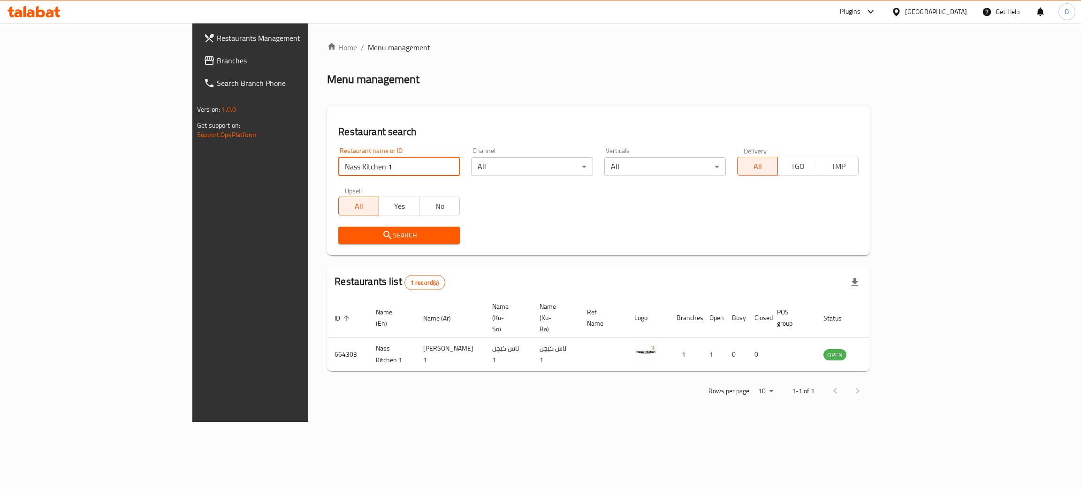
drag, startPoint x: 27, startPoint y: 142, endPoint x: 0, endPoint y: 141, distance: 27.2
click at [192, 142] on div "Restaurants Management Branches Search Branch Phone Version: 1.0.0 Get support …" at bounding box center [540, 222] width 697 height 399
type input "Alban Al tazij"
click button "Search" at bounding box center [399, 235] width 122 height 17
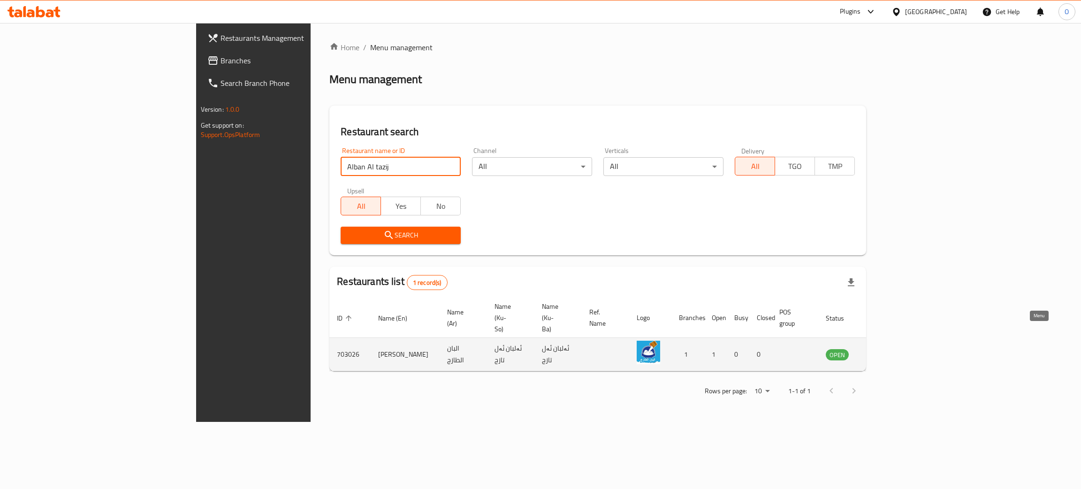
click at [887, 349] on icon "enhanced table" at bounding box center [880, 354] width 11 height 11
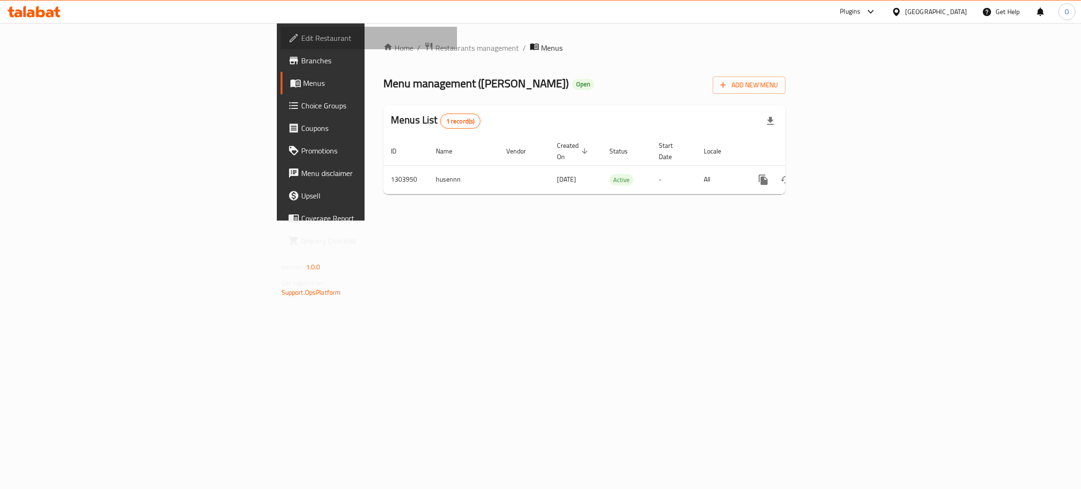
click at [301, 32] on span "Edit Restaurant" at bounding box center [375, 37] width 149 height 11
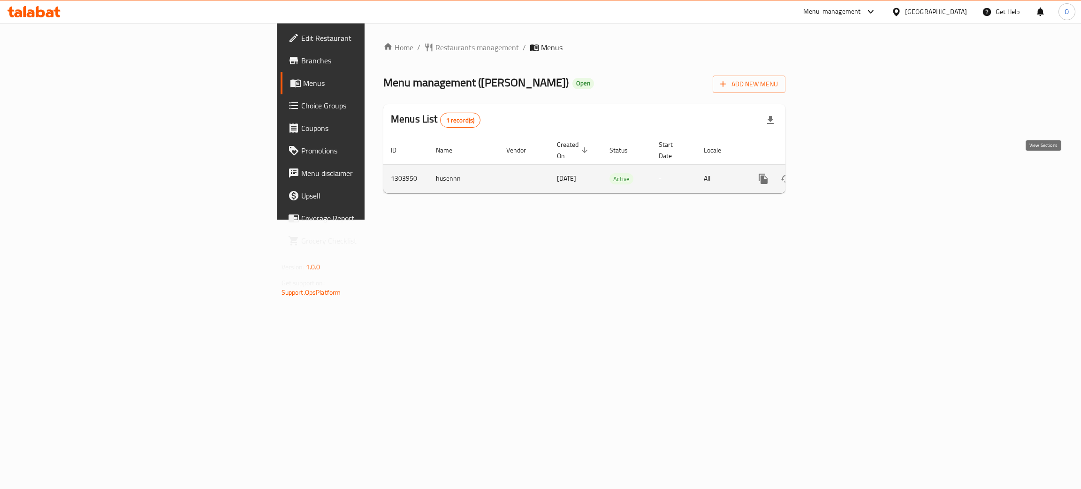
click at [842, 170] on link "enhanced table" at bounding box center [831, 179] width 23 height 23
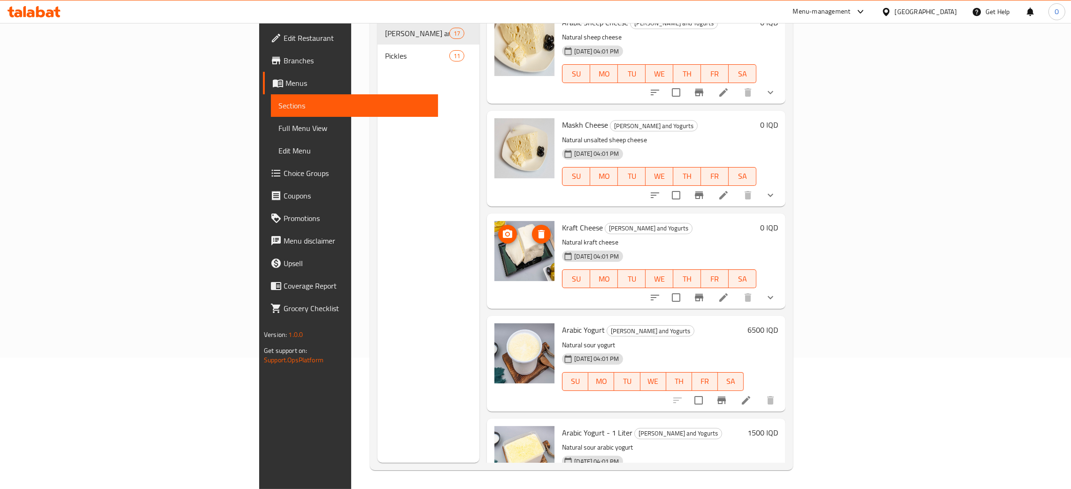
scroll to position [352, 0]
